Goal: Transaction & Acquisition: Purchase product/service

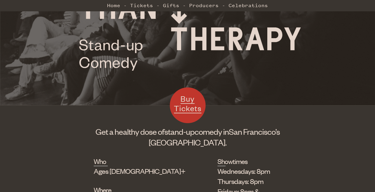
scroll to position [68, 0]
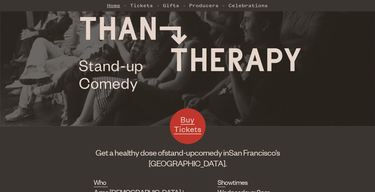
click at [117, 6] on link "Home" at bounding box center [113, 5] width 13 height 12
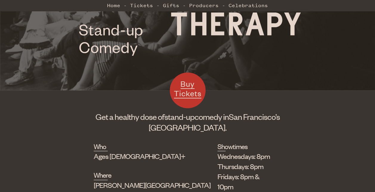
scroll to position [119, 0]
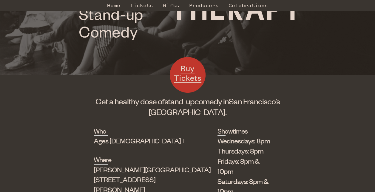
click at [189, 77] on span "Buy Tickets" at bounding box center [187, 72] width 27 height 19
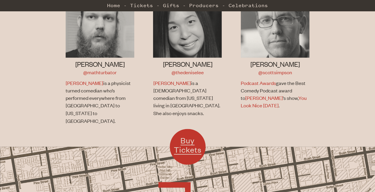
scroll to position [606, 0]
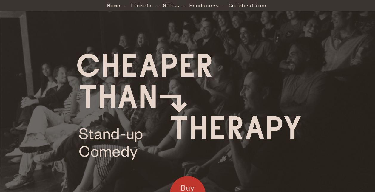
scroll to position [68, 0]
